Goal: Task Accomplishment & Management: Use online tool/utility

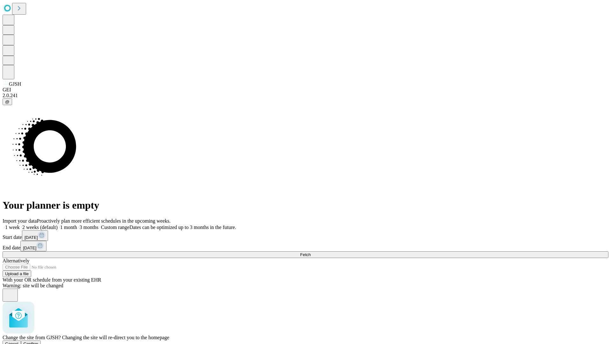
click at [39, 341] on span "Confirm" at bounding box center [31, 343] width 15 height 5
click at [20, 224] on label "1 week" at bounding box center [11, 226] width 17 height 5
click at [311, 252] on span "Fetch" at bounding box center [305, 254] width 11 height 5
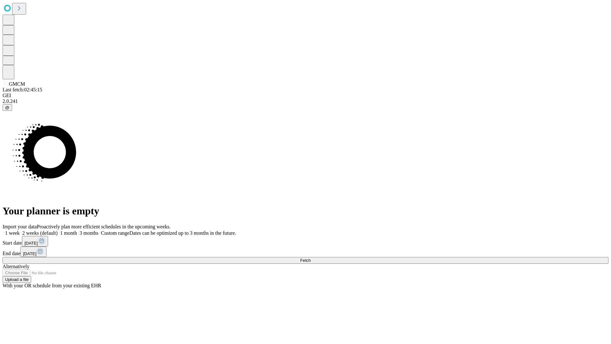
click at [20, 230] on label "1 week" at bounding box center [11, 232] width 17 height 5
click at [311, 258] on span "Fetch" at bounding box center [305, 260] width 11 height 5
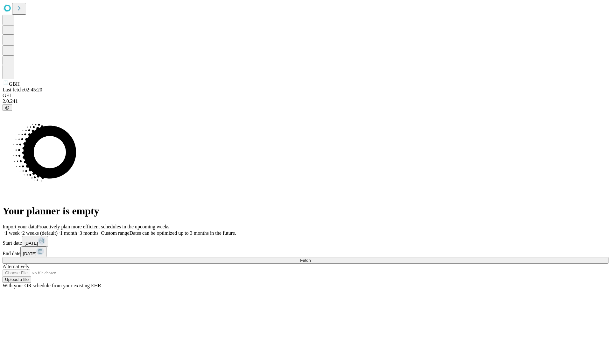
click at [311, 258] on span "Fetch" at bounding box center [305, 260] width 11 height 5
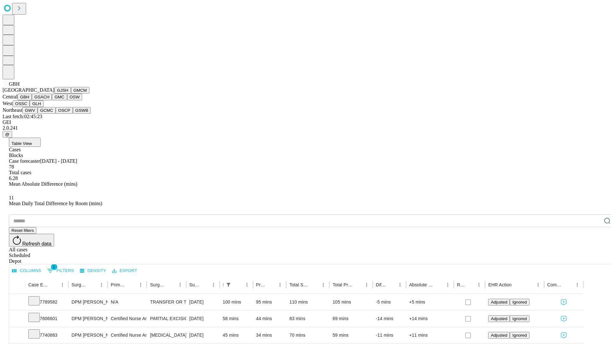
click at [49, 100] on button "GSACH" at bounding box center [42, 97] width 20 height 7
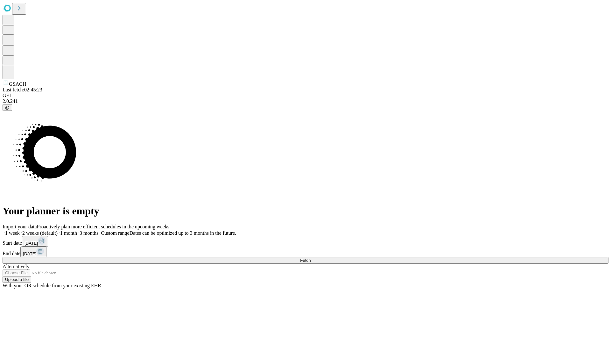
click at [20, 230] on label "1 week" at bounding box center [11, 232] width 17 height 5
click at [311, 258] on span "Fetch" at bounding box center [305, 260] width 11 height 5
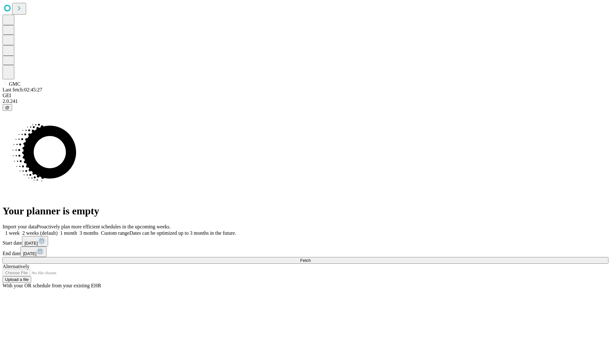
click at [311, 258] on span "Fetch" at bounding box center [305, 260] width 11 height 5
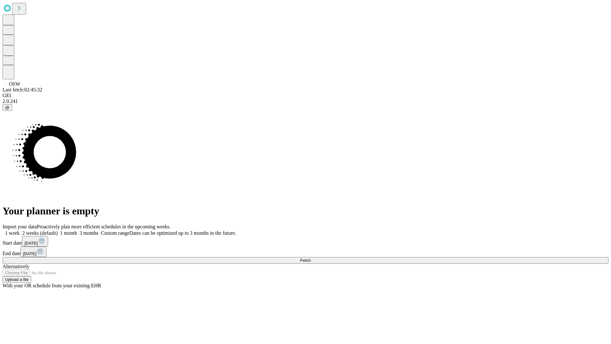
click at [20, 230] on label "1 week" at bounding box center [11, 232] width 17 height 5
click at [311, 258] on span "Fetch" at bounding box center [305, 260] width 11 height 5
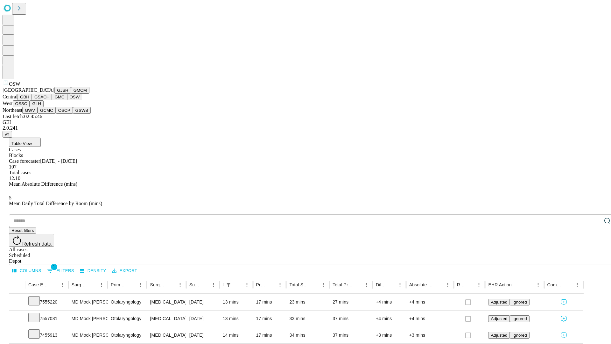
click at [30, 107] on button "OSSC" at bounding box center [21, 103] width 17 height 7
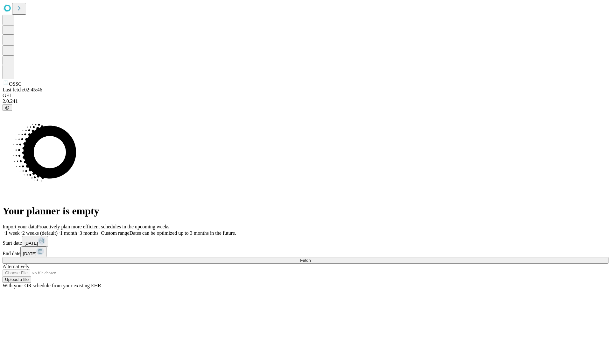
click at [20, 230] on label "1 week" at bounding box center [11, 232] width 17 height 5
click at [311, 258] on span "Fetch" at bounding box center [305, 260] width 11 height 5
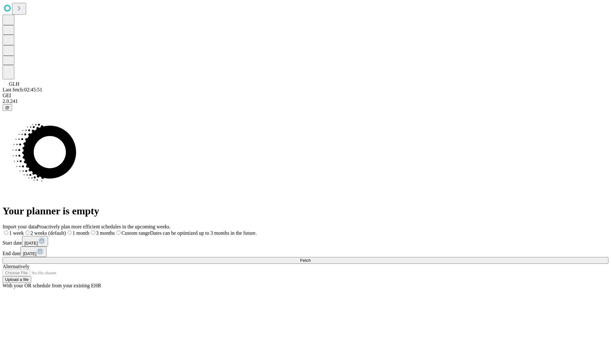
click at [24, 230] on label "1 week" at bounding box center [13, 232] width 21 height 5
click at [311, 258] on span "Fetch" at bounding box center [305, 260] width 11 height 5
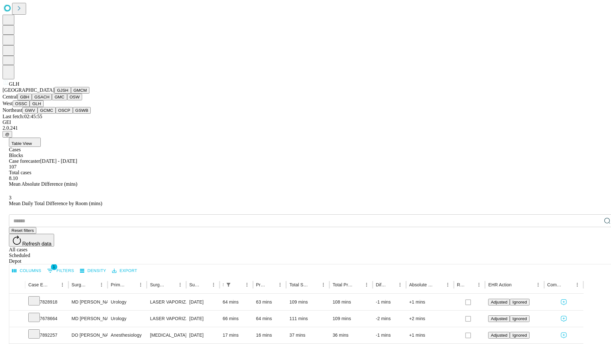
click at [38, 114] on button "GWV" at bounding box center [29, 110] width 15 height 7
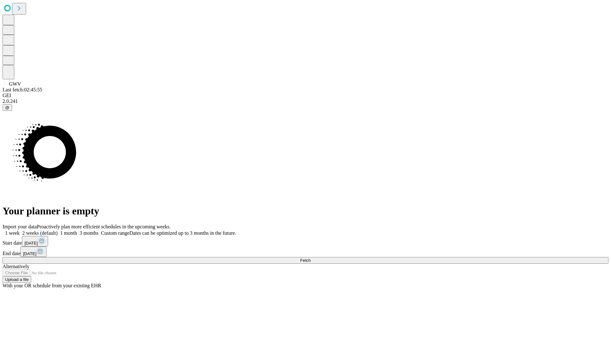
click at [20, 230] on label "1 week" at bounding box center [11, 232] width 17 height 5
click at [311, 258] on span "Fetch" at bounding box center [305, 260] width 11 height 5
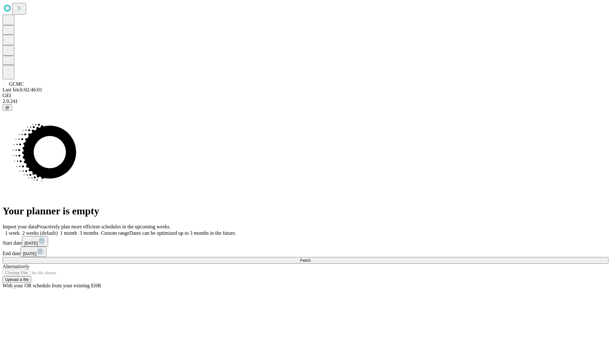
click at [311, 258] on span "Fetch" at bounding box center [305, 260] width 11 height 5
